Goal: Use online tool/utility: Use online tool/utility

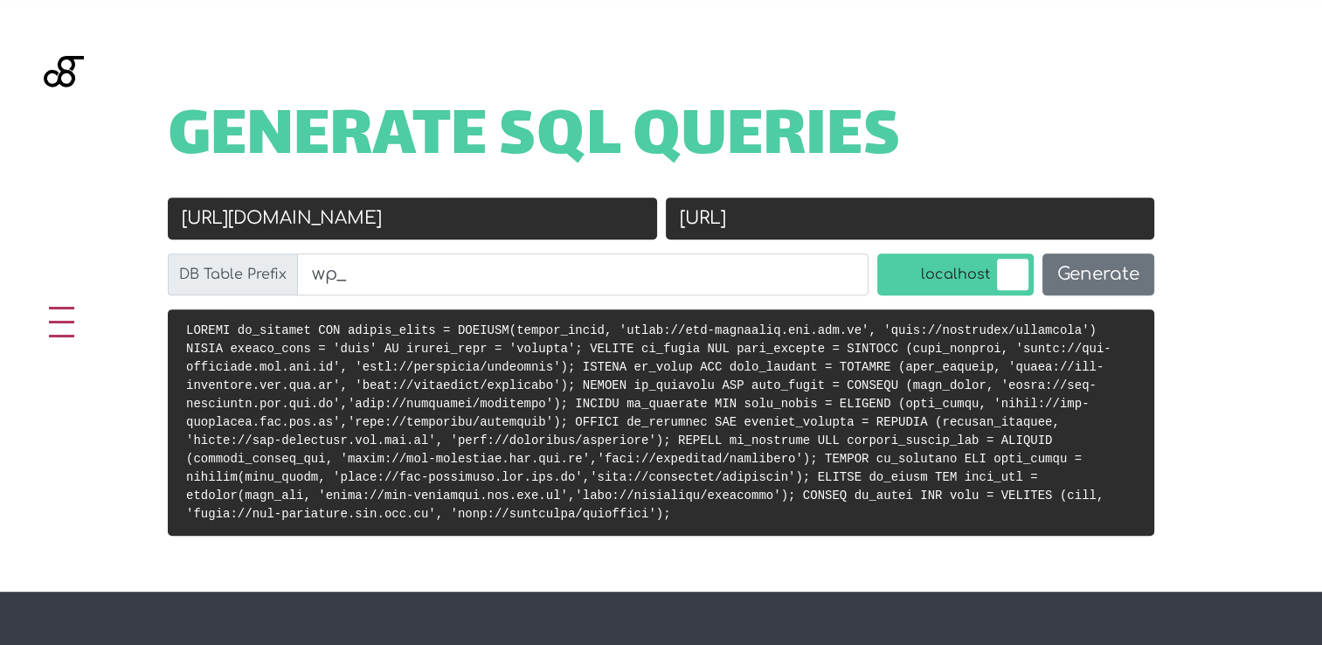
scroll to position [697, 0]
click at [433, 233] on input "[URL][DOMAIN_NAME]" at bounding box center [412, 219] width 489 height 42
paste input "/"
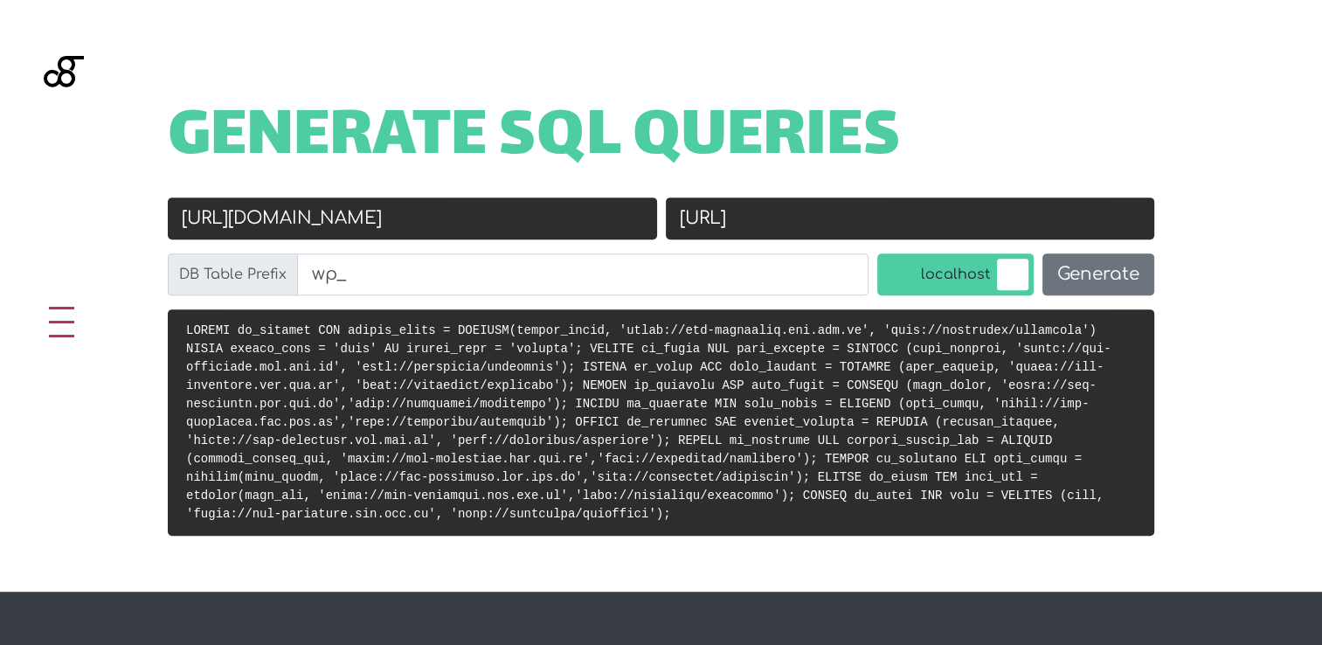
type input "[URL][DOMAIN_NAME]"
click at [923, 210] on input "[URL]" at bounding box center [910, 219] width 489 height 42
click at [1080, 285] on button "Generate" at bounding box center [1099, 274] width 112 height 42
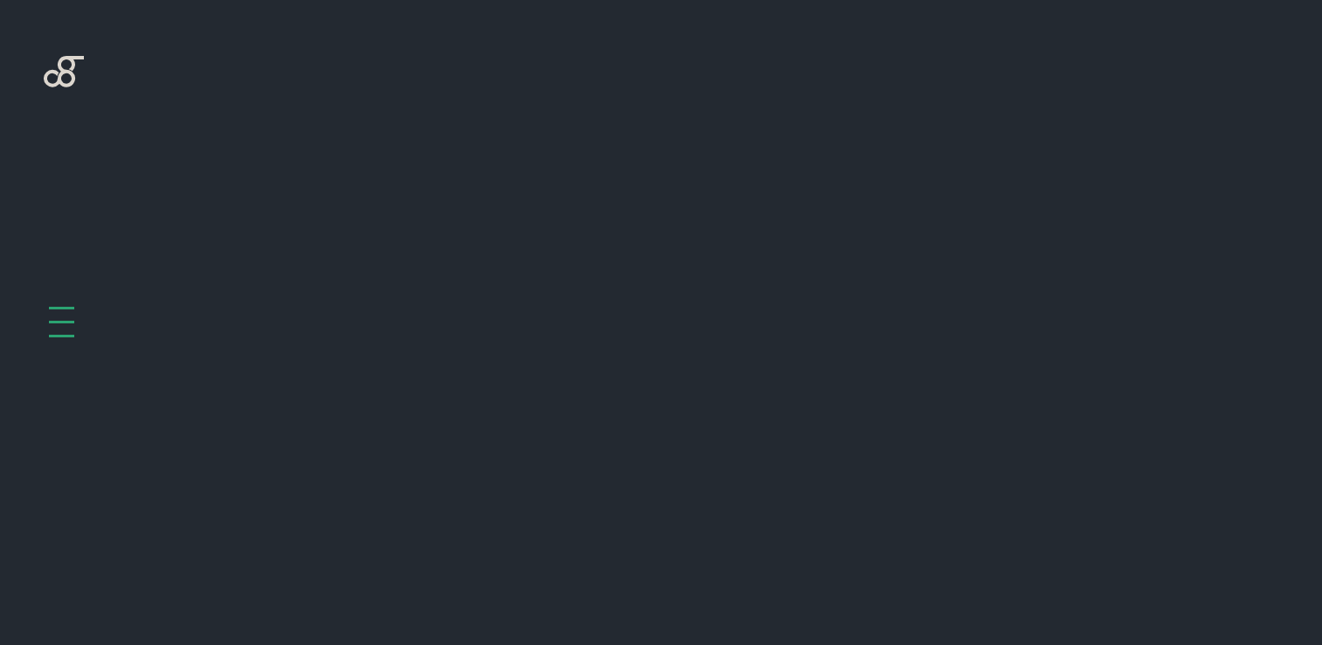
scroll to position [697, 0]
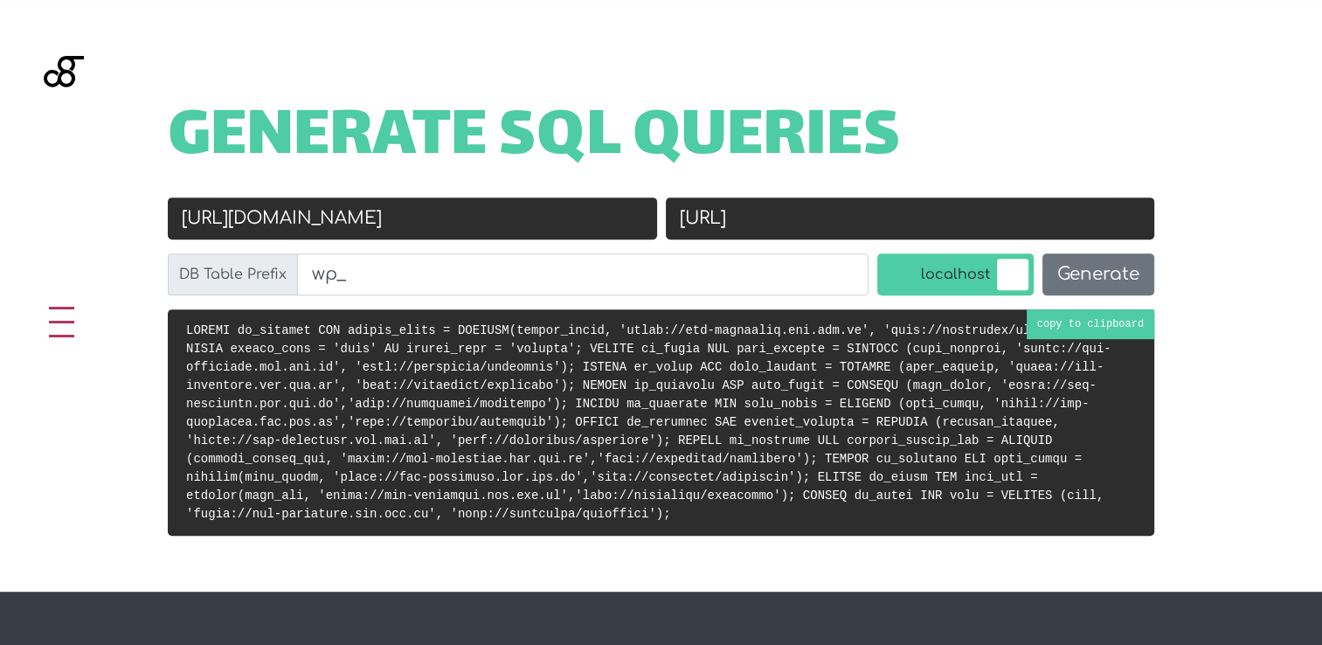
click at [1098, 320] on pre at bounding box center [661, 422] width 987 height 226
